Goal: Task Accomplishment & Management: Manage account settings

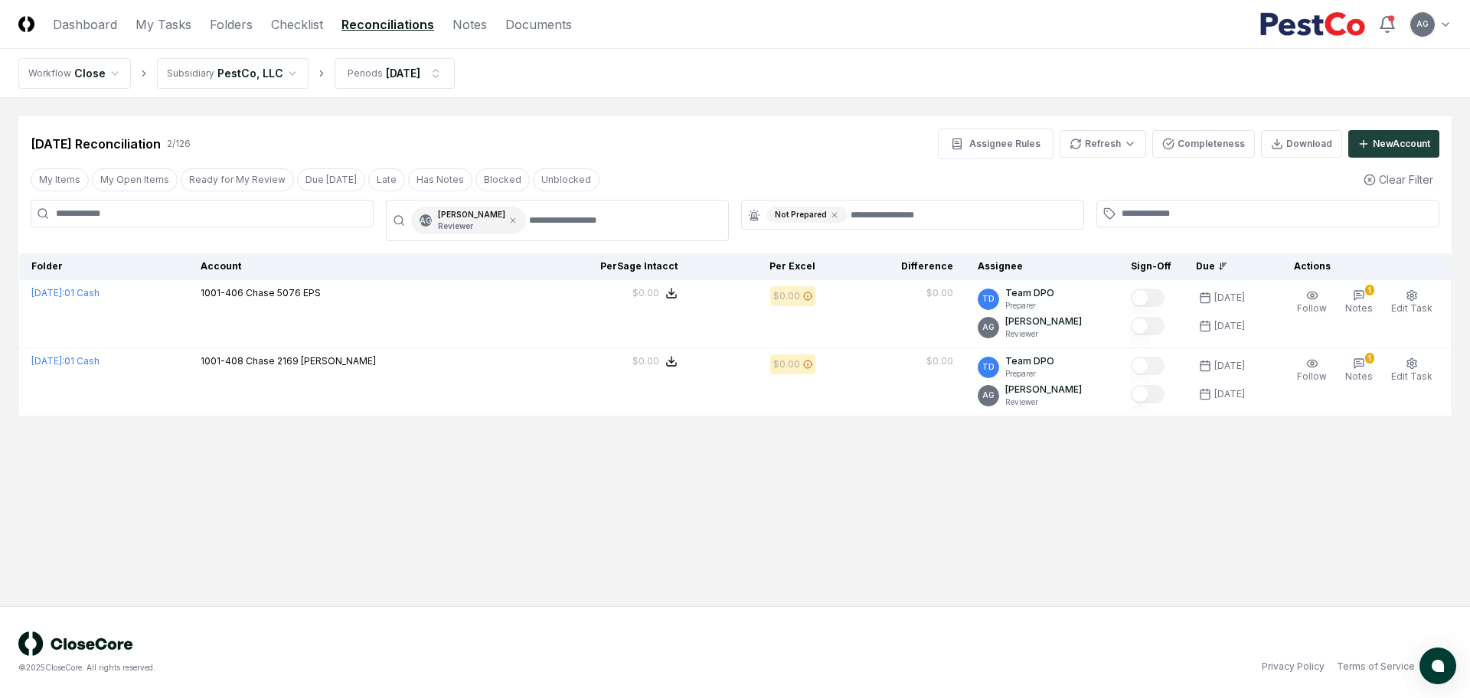
click at [789, 515] on main "Cancel Reassign [DATE] Reconciliation 2 / 126 Assignee Rules Refresh Completene…" at bounding box center [735, 352] width 1470 height 508
click at [466, 536] on main "Cancel Reassign [DATE] Reconciliation 2 / 126 Assignee Rules Refresh Completene…" at bounding box center [735, 352] width 1470 height 508
click at [169, 25] on link "My Tasks" at bounding box center [164, 24] width 56 height 18
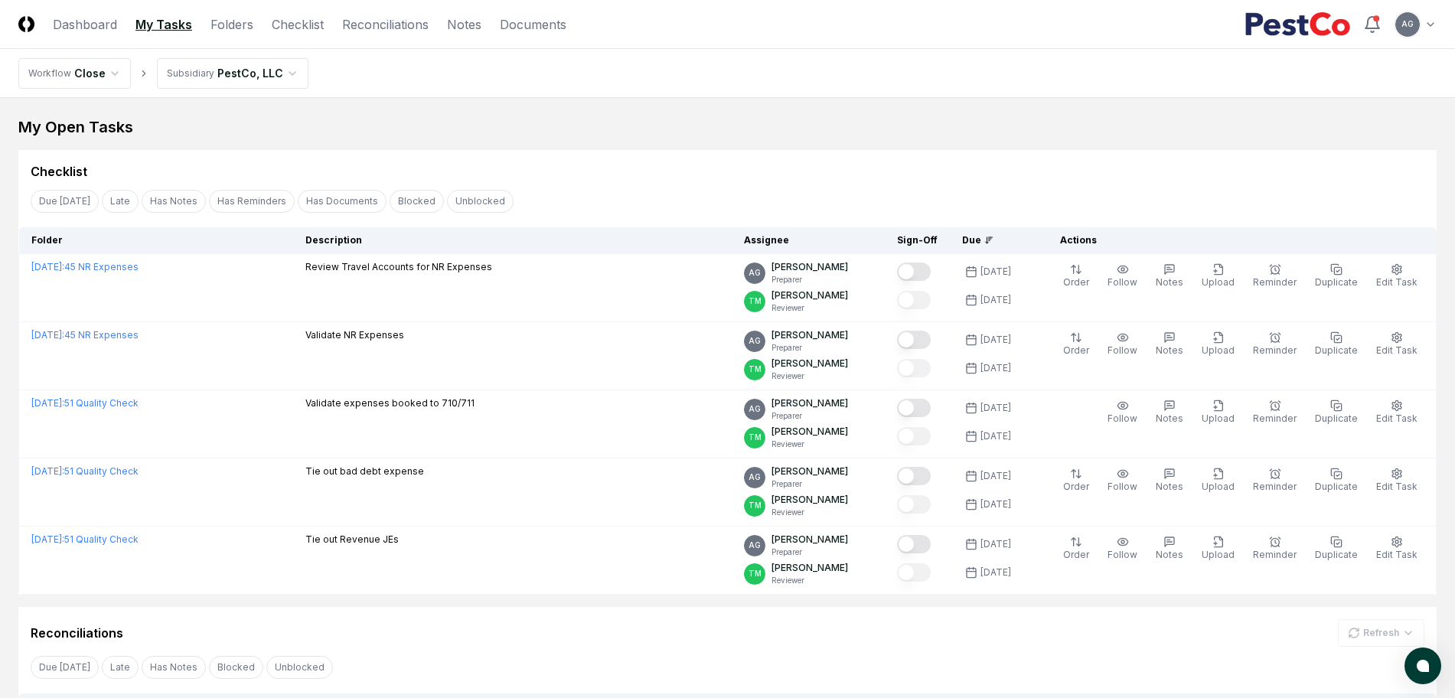
click at [696, 167] on div "Checklist" at bounding box center [728, 171] width 1394 height 18
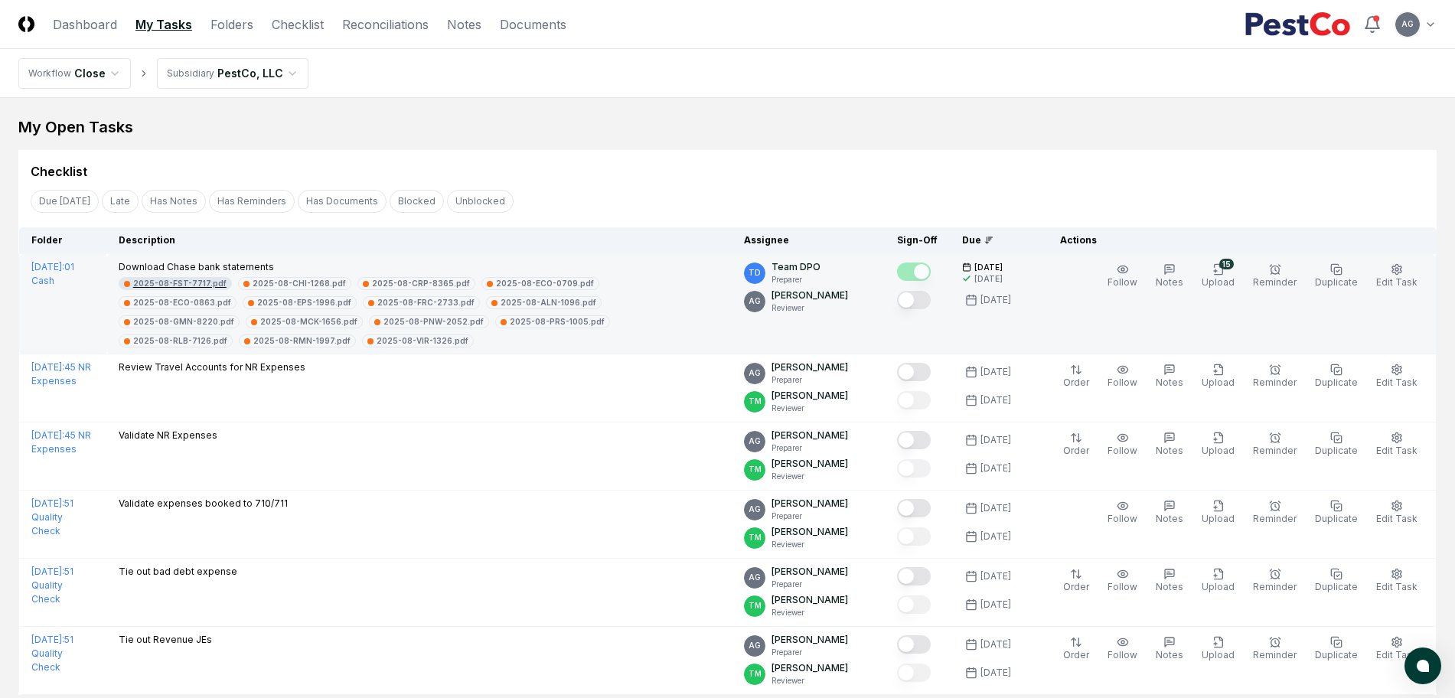
click at [188, 284] on div "2025-08-FST-7717.pdf" at bounding box center [179, 283] width 93 height 11
click at [299, 285] on div "2025-08-ECO-0863.pdf" at bounding box center [306, 283] width 98 height 11
click at [304, 286] on div "2025-08-VIR-1326.pdf" at bounding box center [303, 283] width 92 height 11
click at [189, 283] on div "2025-08-CRP-8365.pdf" at bounding box center [182, 283] width 98 height 11
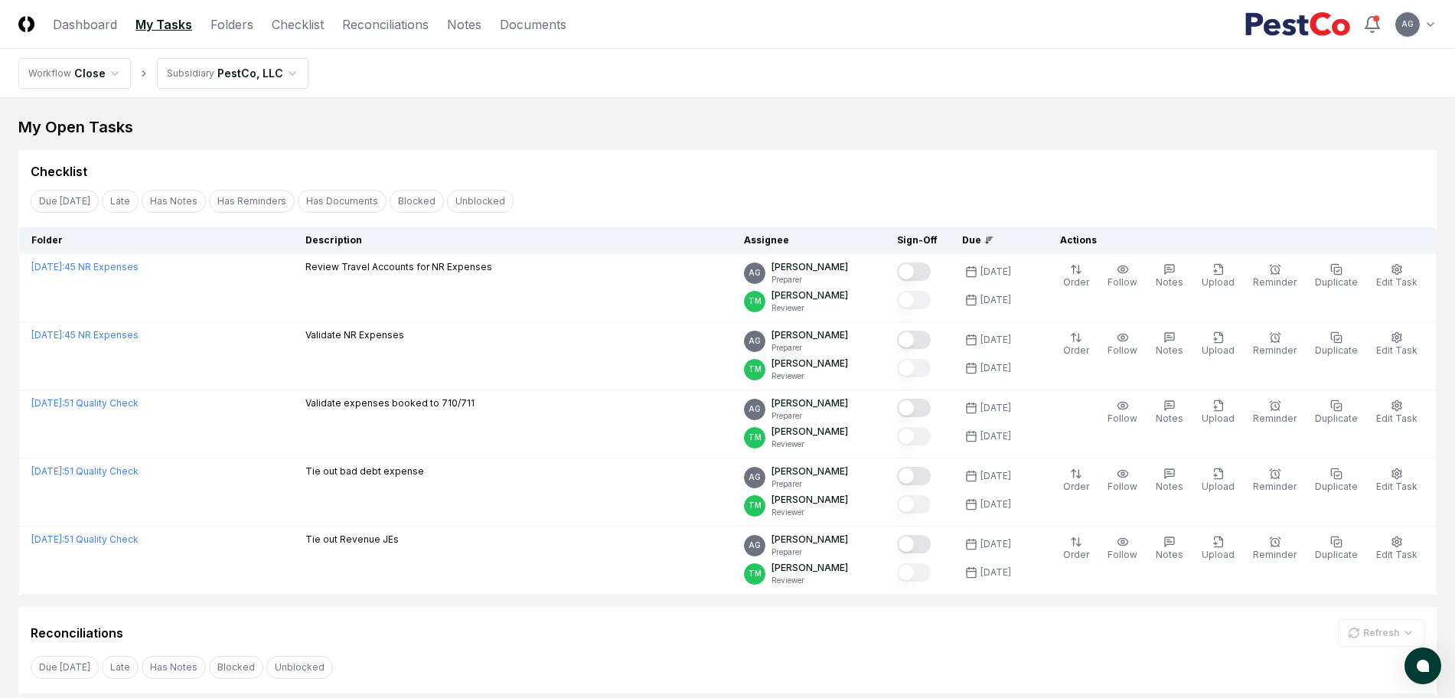
click at [307, 28] on link "Checklist" at bounding box center [298, 24] width 52 height 18
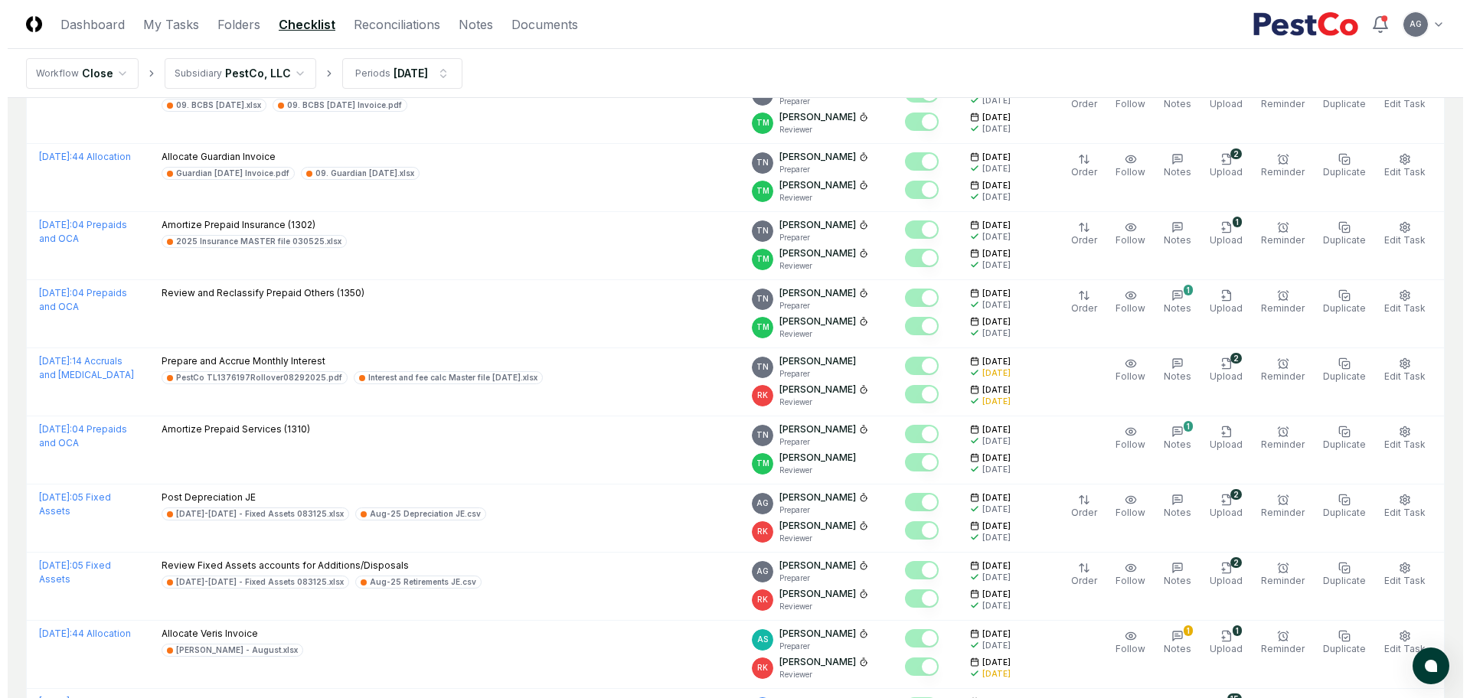
scroll to position [1914, 0]
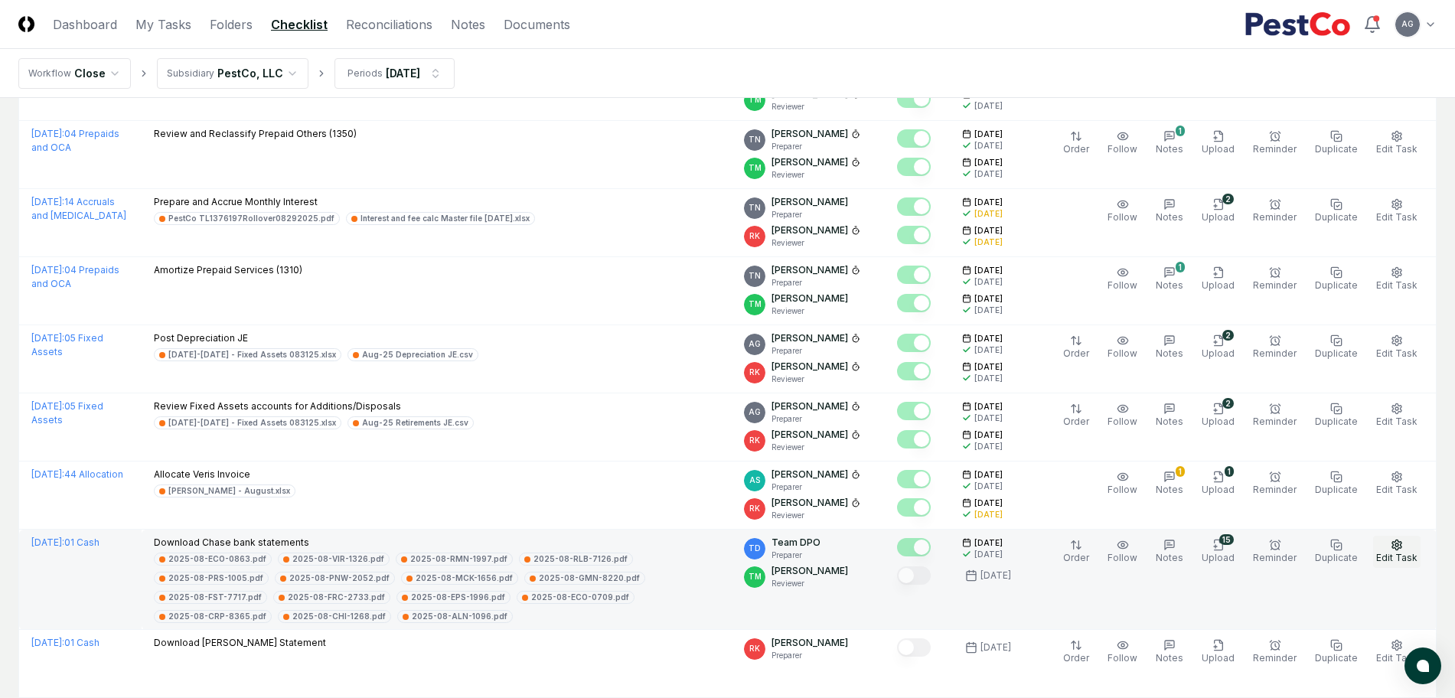
click at [1398, 554] on span "Edit Task" at bounding box center [1397, 557] width 41 height 11
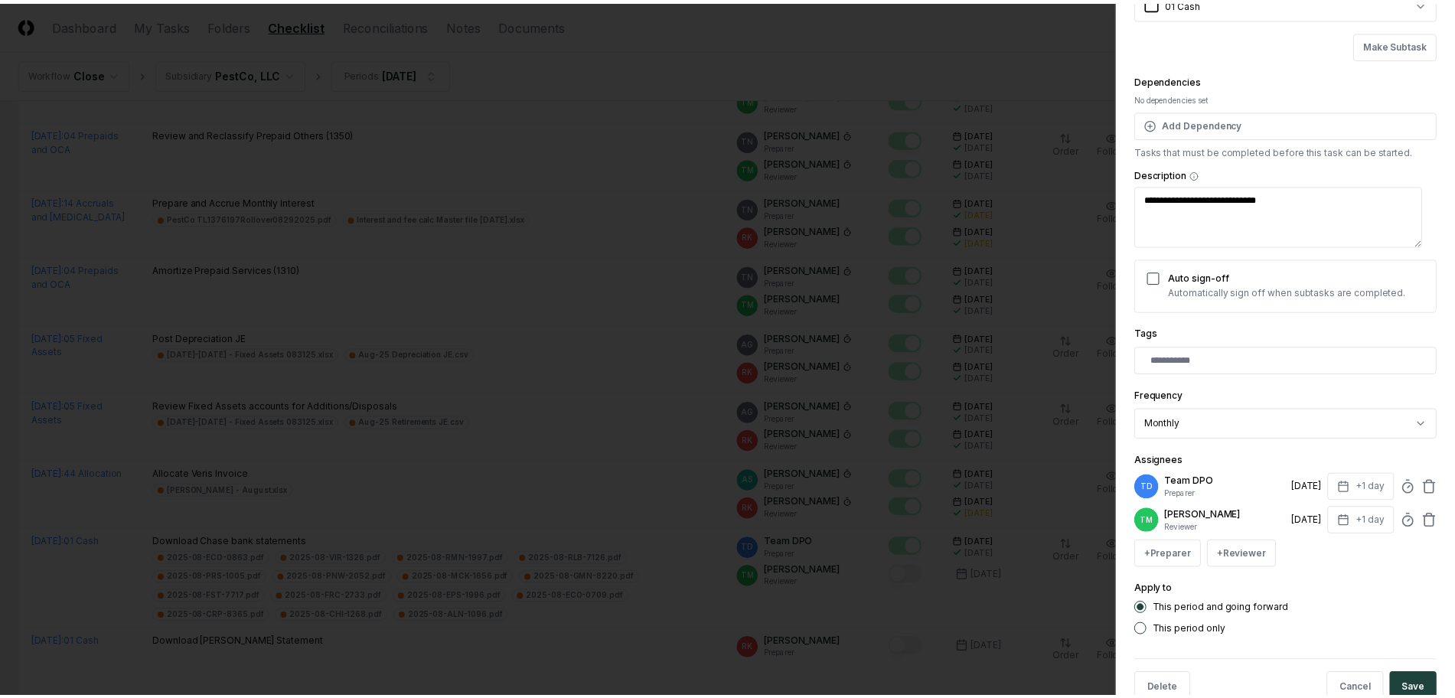
scroll to position [0, 0]
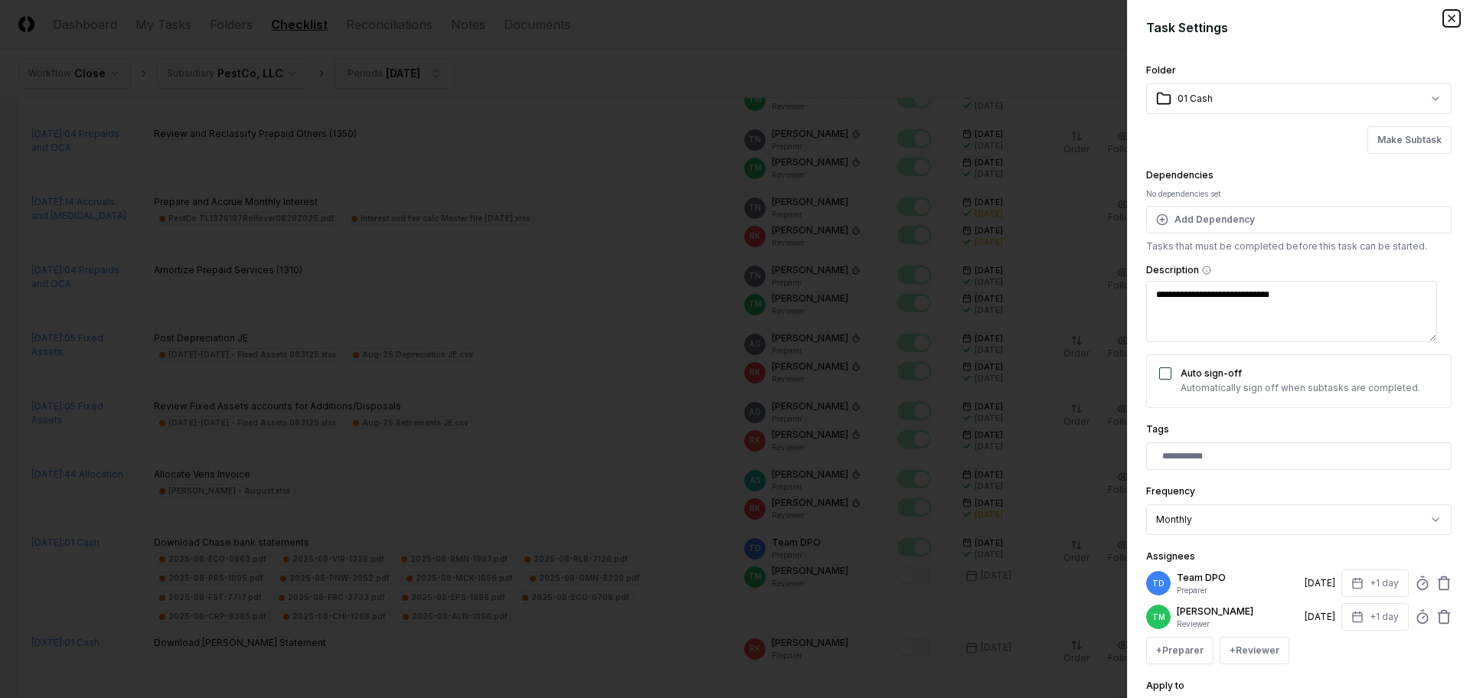
click at [1446, 12] on icon "button" at bounding box center [1452, 18] width 12 height 12
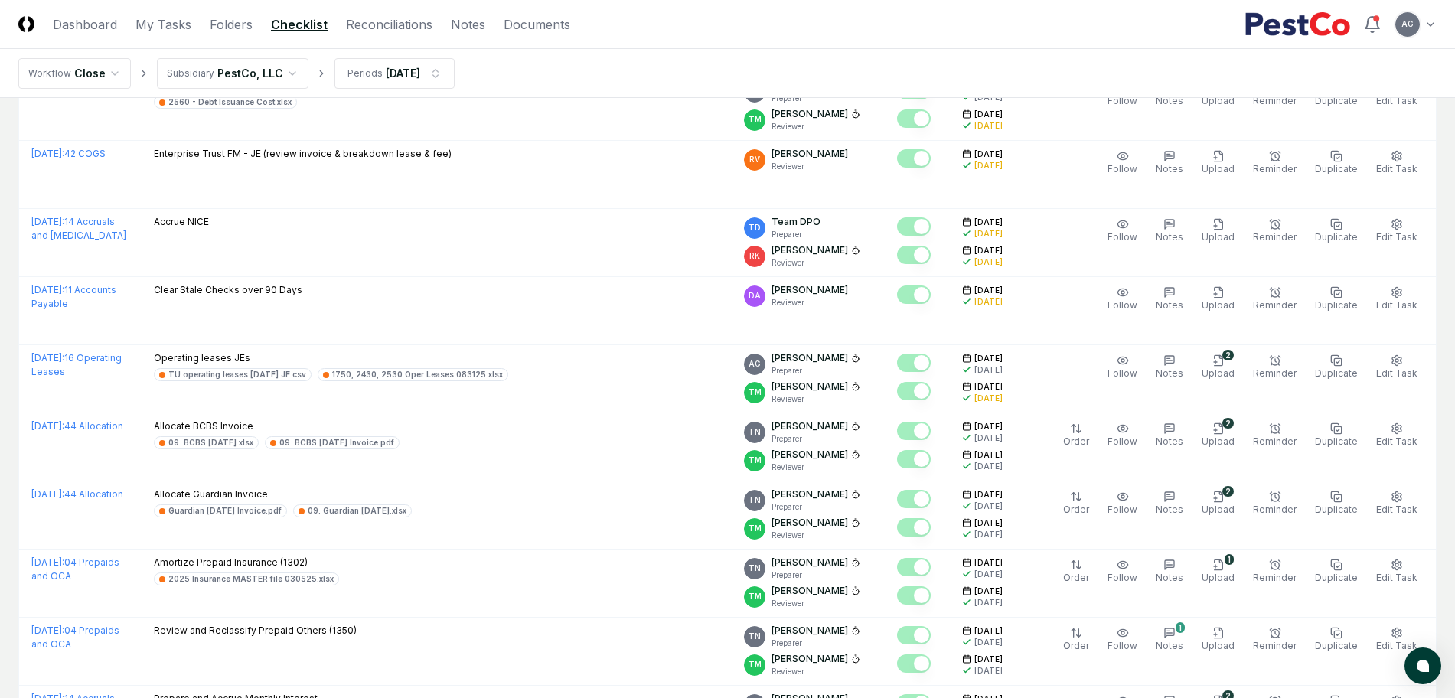
scroll to position [1244, 0]
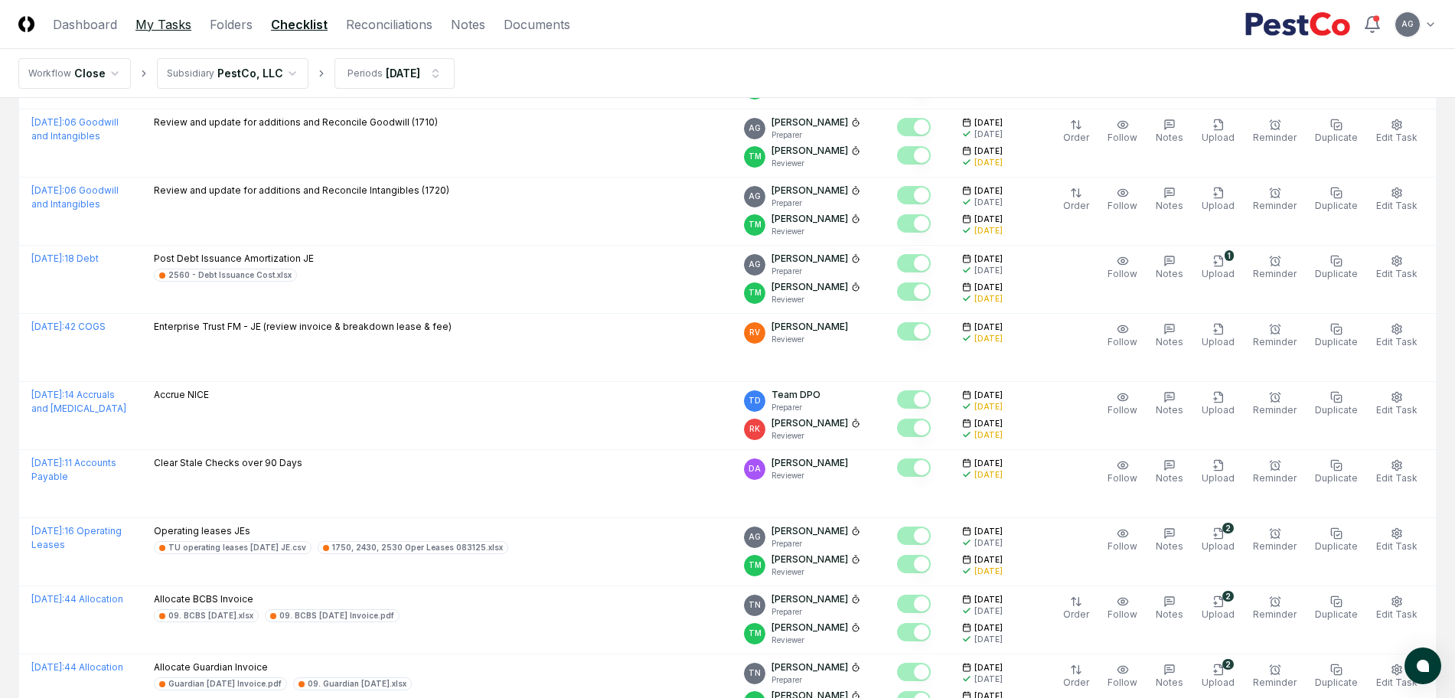
click at [168, 23] on link "My Tasks" at bounding box center [164, 24] width 56 height 18
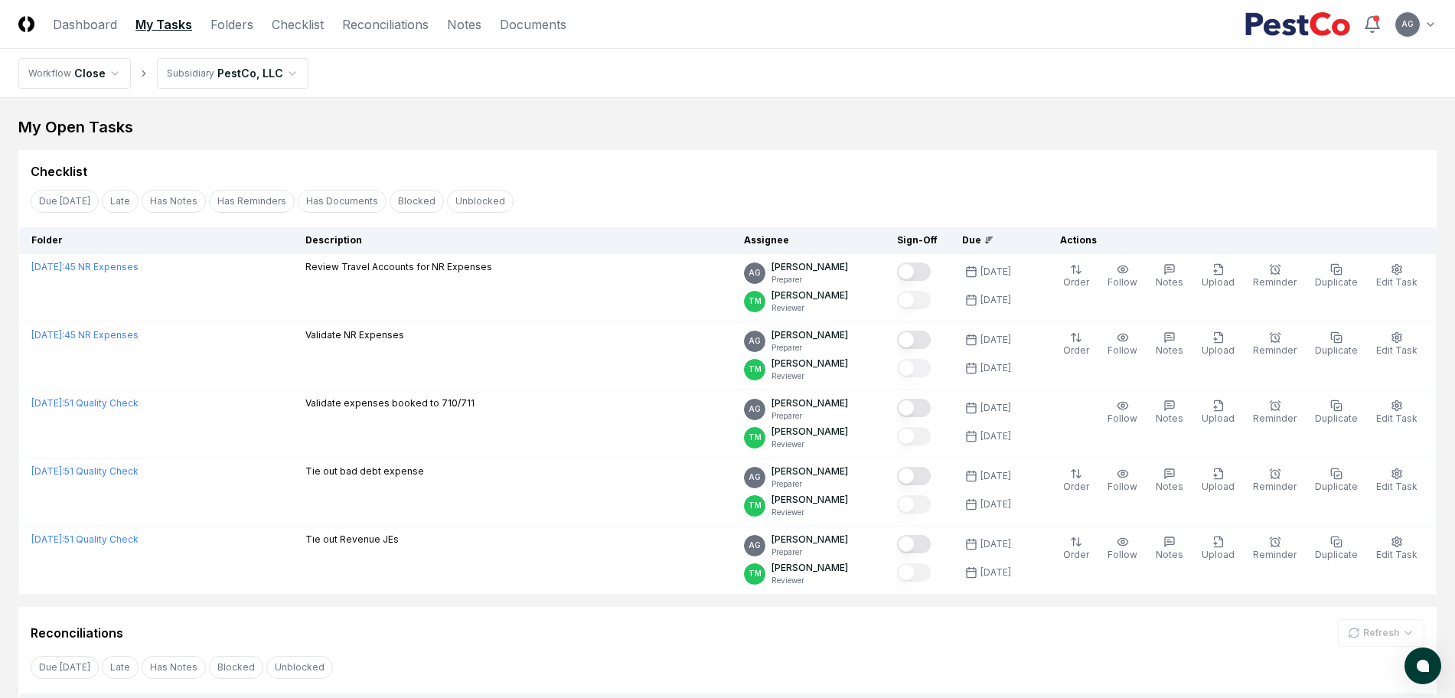
click at [743, 128] on div "My Open Tasks" at bounding box center [727, 126] width 1419 height 21
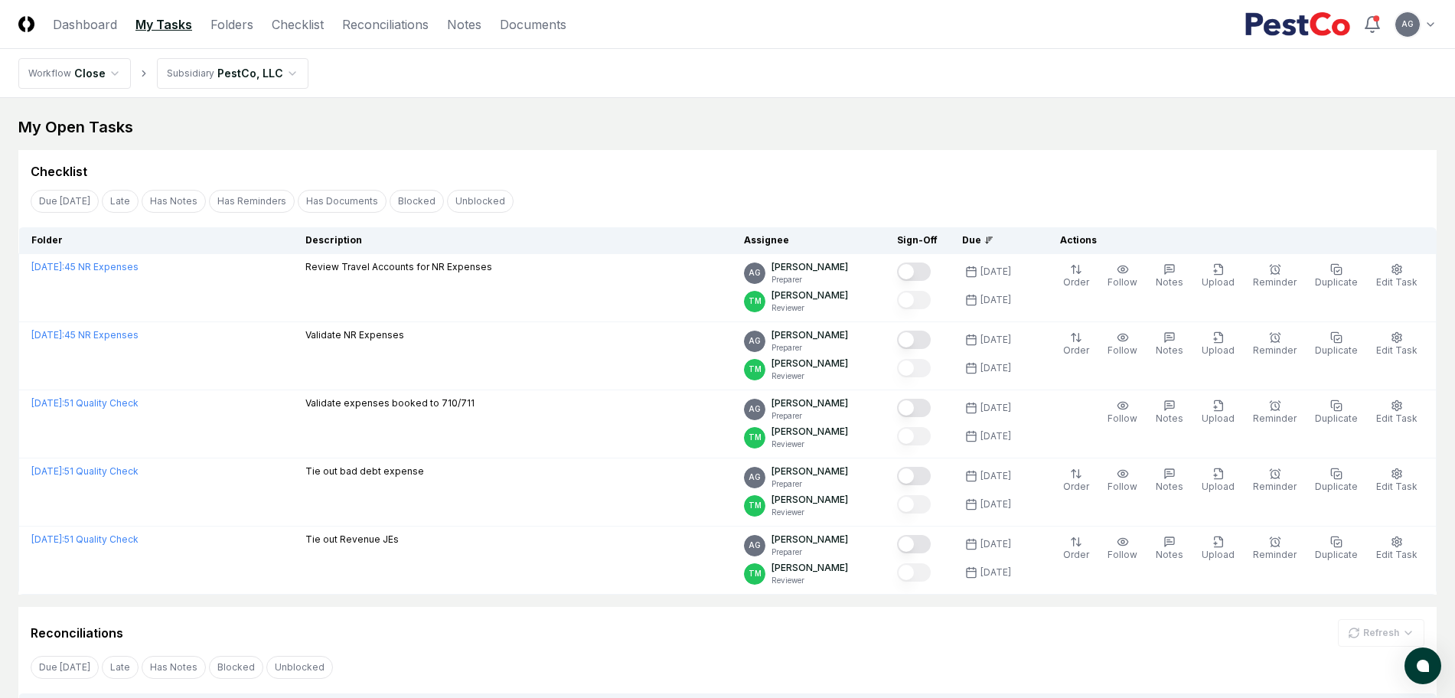
click at [834, 122] on div "My Open Tasks" at bounding box center [727, 126] width 1419 height 21
